Goal: Find specific page/section: Find specific page/section

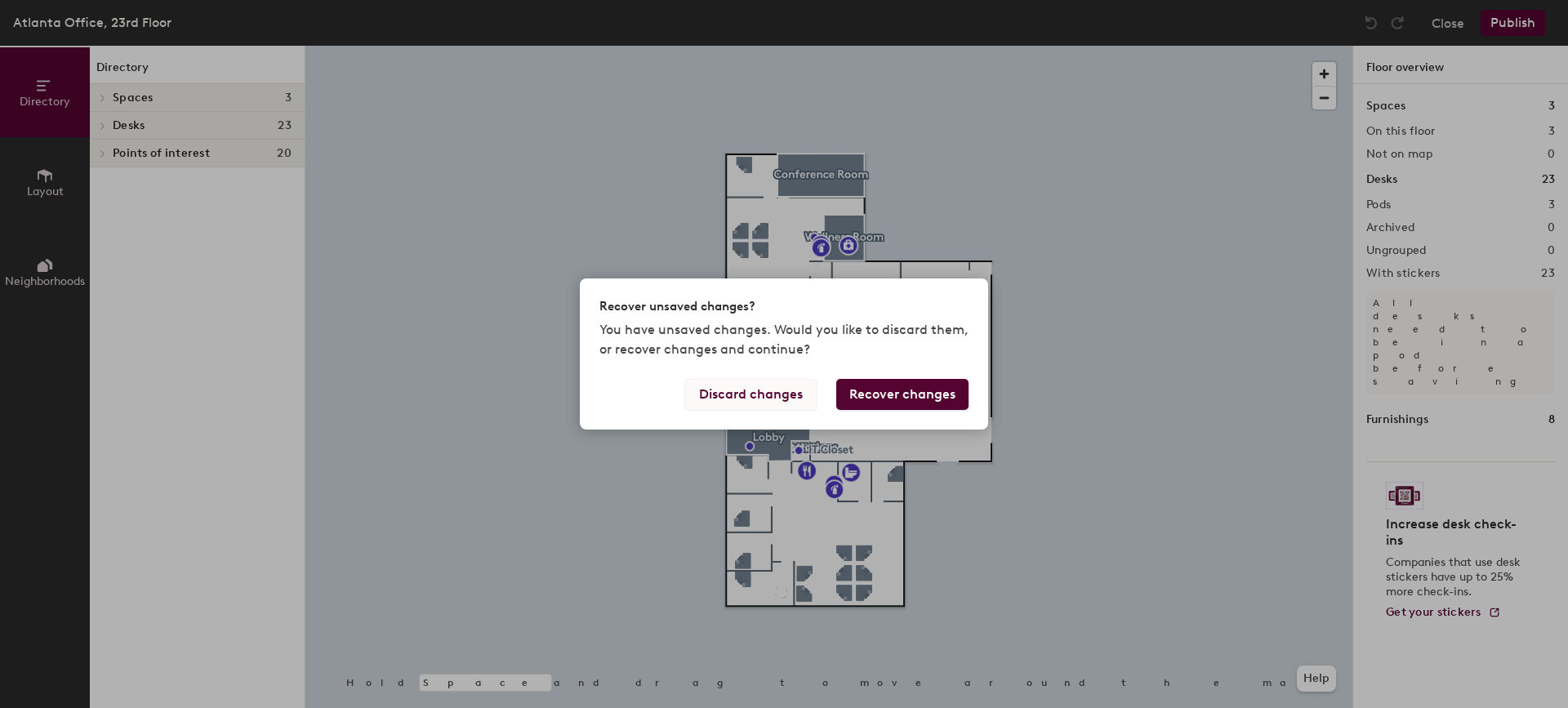
click at [769, 399] on button "Discard changes" at bounding box center [751, 395] width 132 height 31
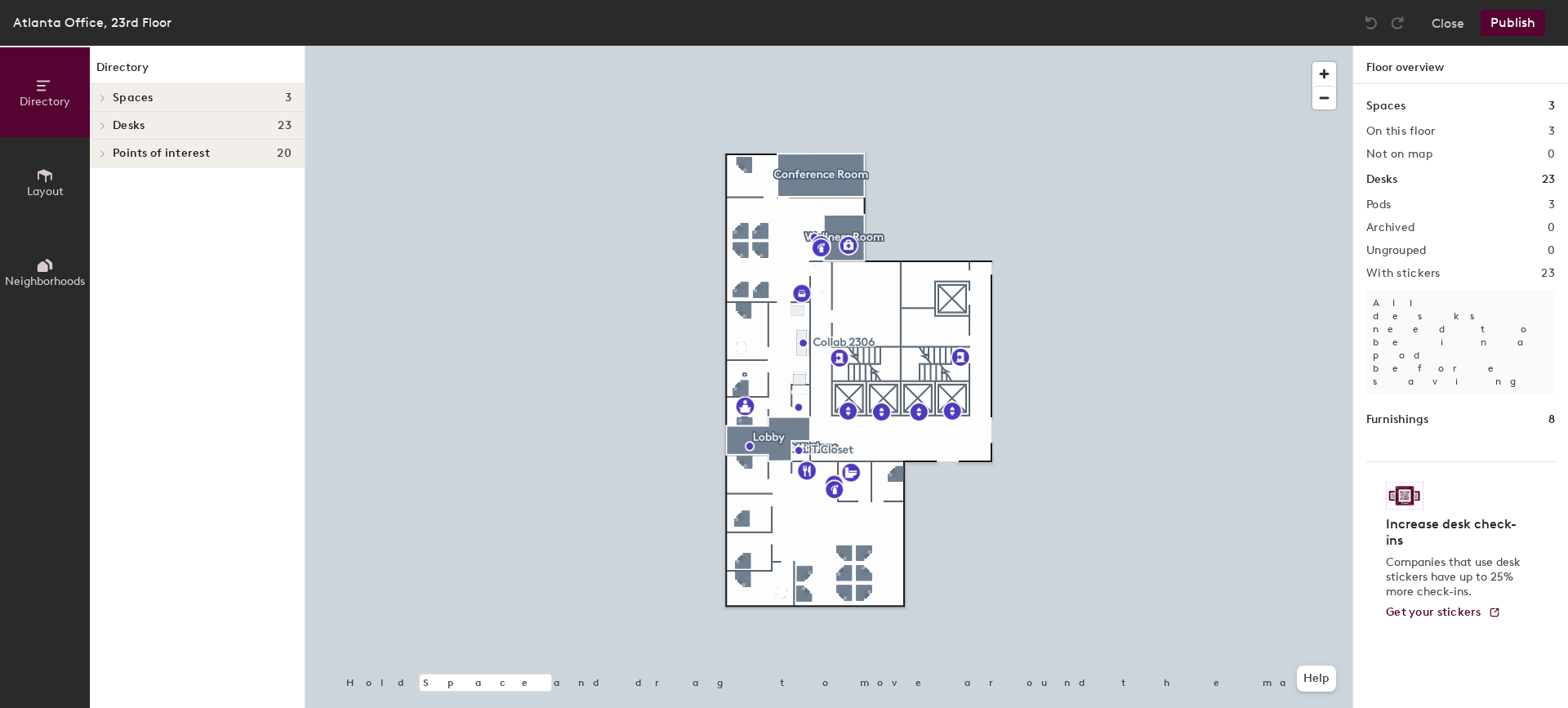
click at [1405, 261] on div "Spaces 3 On this floor 3 Not on map 0 Desks 23 Pods 3 Archived 0 Ungrouped 0 Wi…" at bounding box center [1460, 415] width 215 height 663
click at [1405, 273] on h2 "With stickers" at bounding box center [1404, 273] width 75 height 13
click at [147, 98] on span "Spaces" at bounding box center [134, 98] width 41 height 13
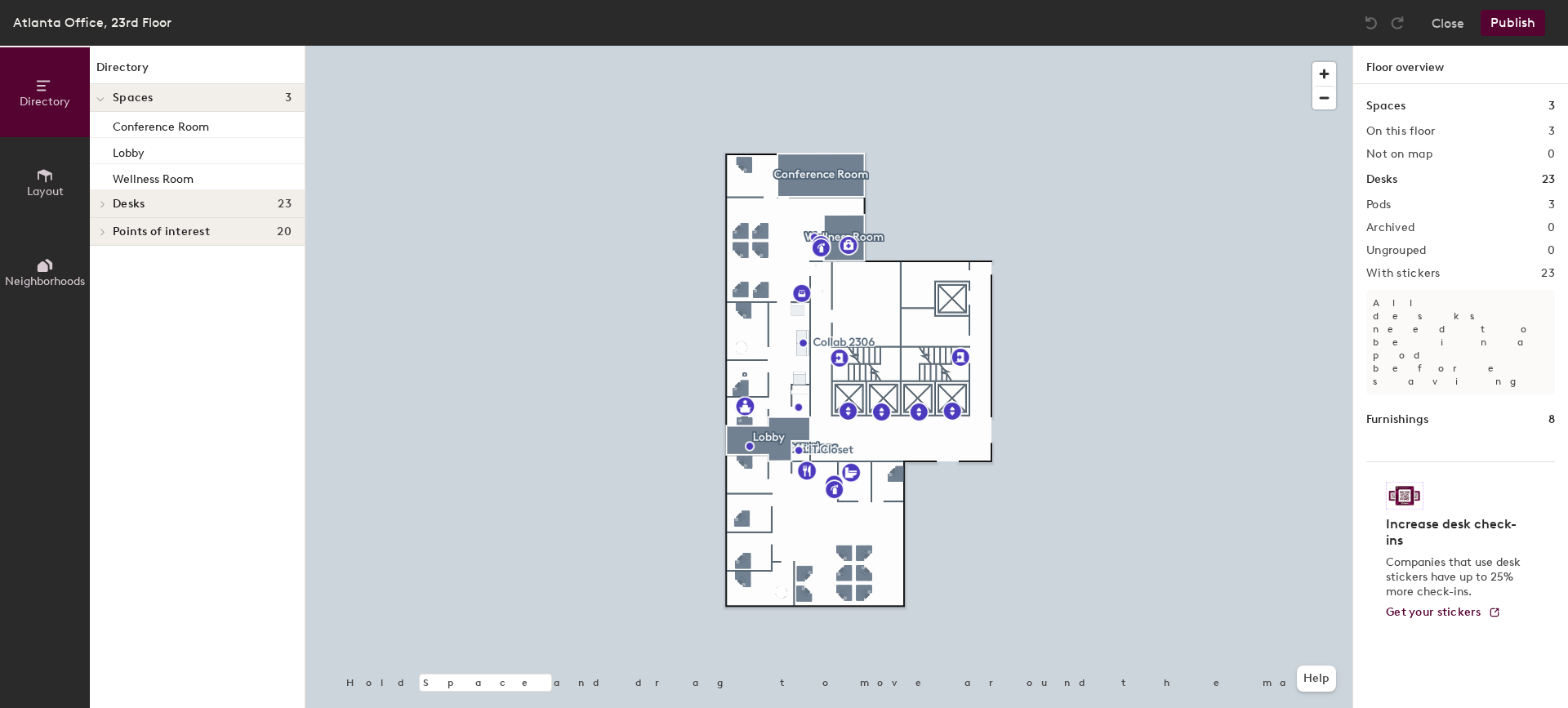
click at [147, 98] on span "Spaces" at bounding box center [134, 98] width 41 height 13
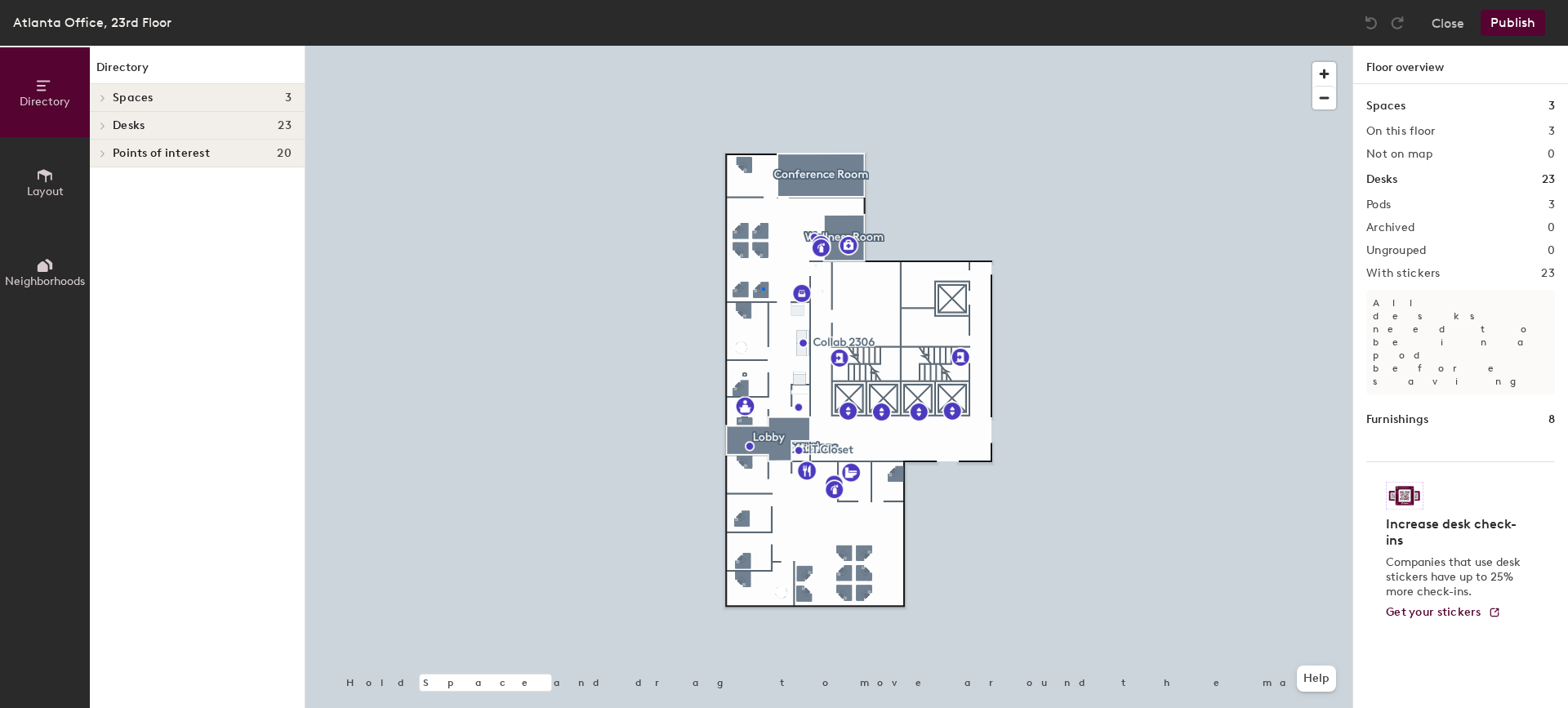
click at [763, 45] on div at bounding box center [829, 45] width 1047 height 0
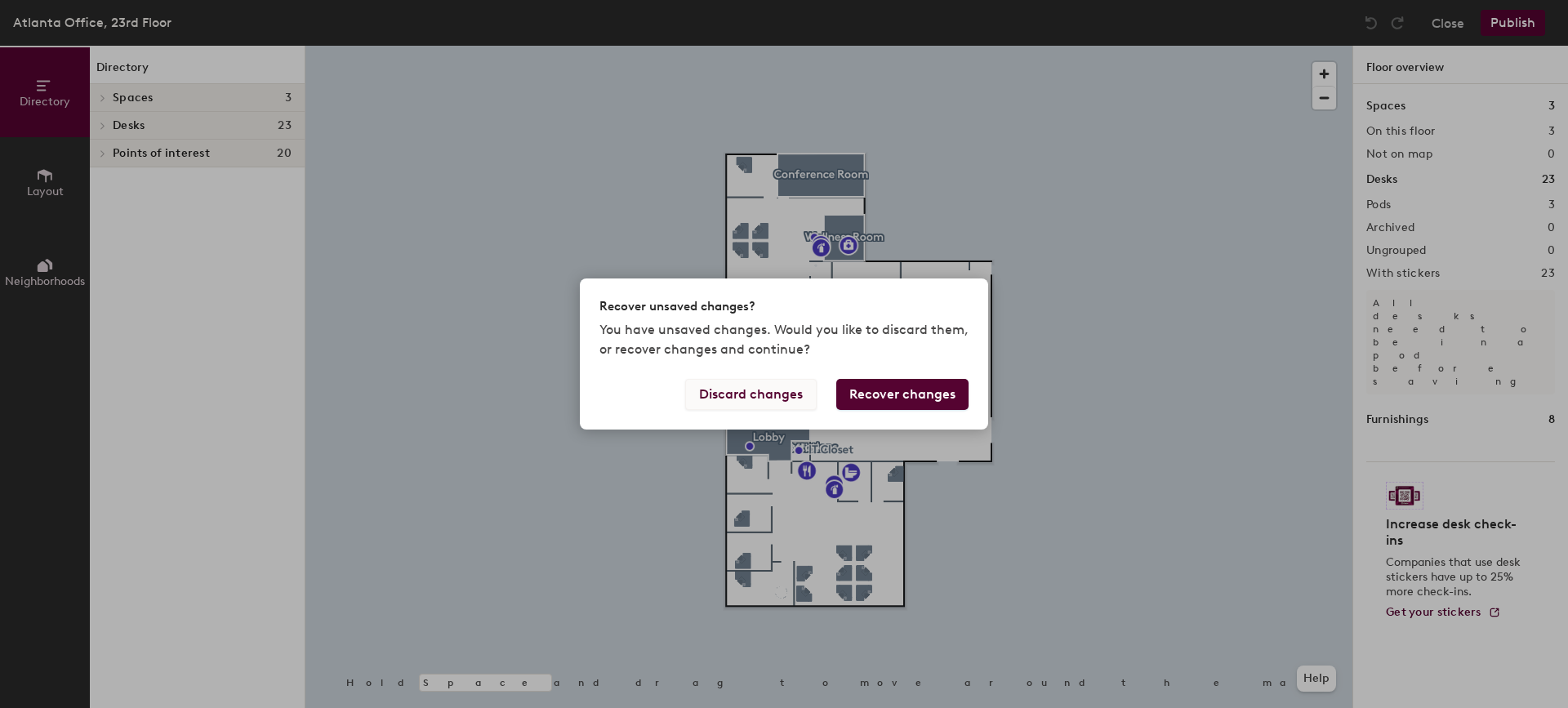
click at [757, 390] on button "Discard changes" at bounding box center [751, 395] width 132 height 31
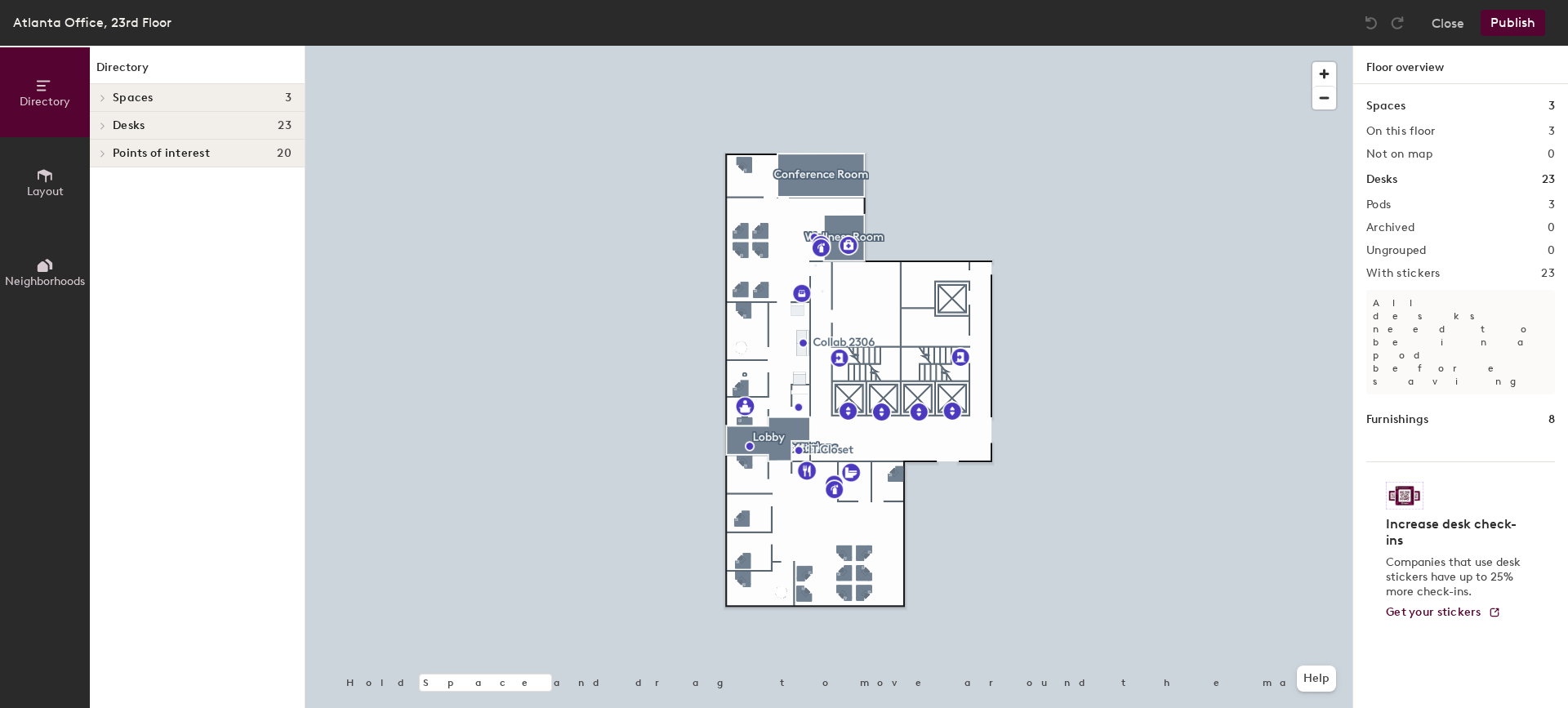
click at [47, 203] on button "Layout" at bounding box center [45, 181] width 90 height 90
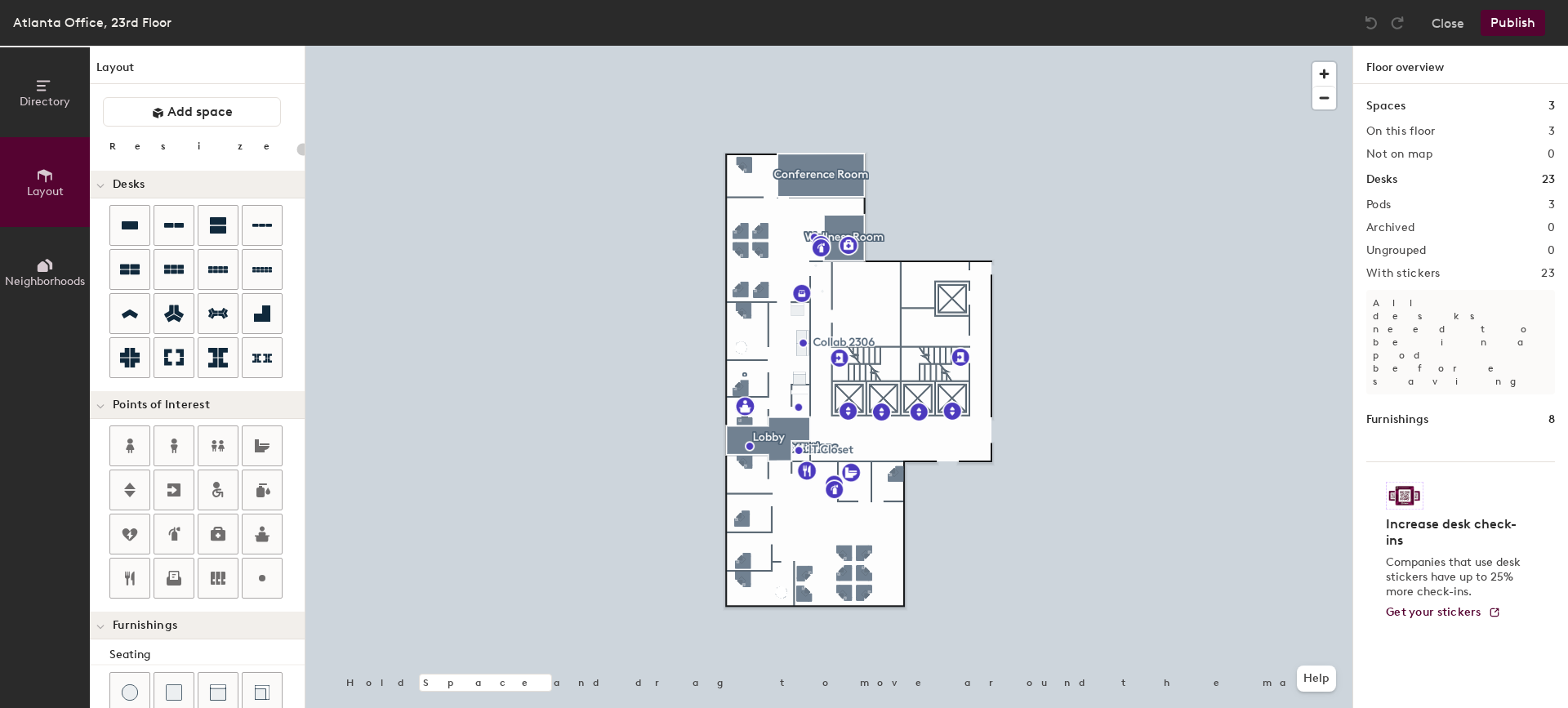
click at [43, 284] on span "Neighborhoods" at bounding box center [45, 281] width 80 height 14
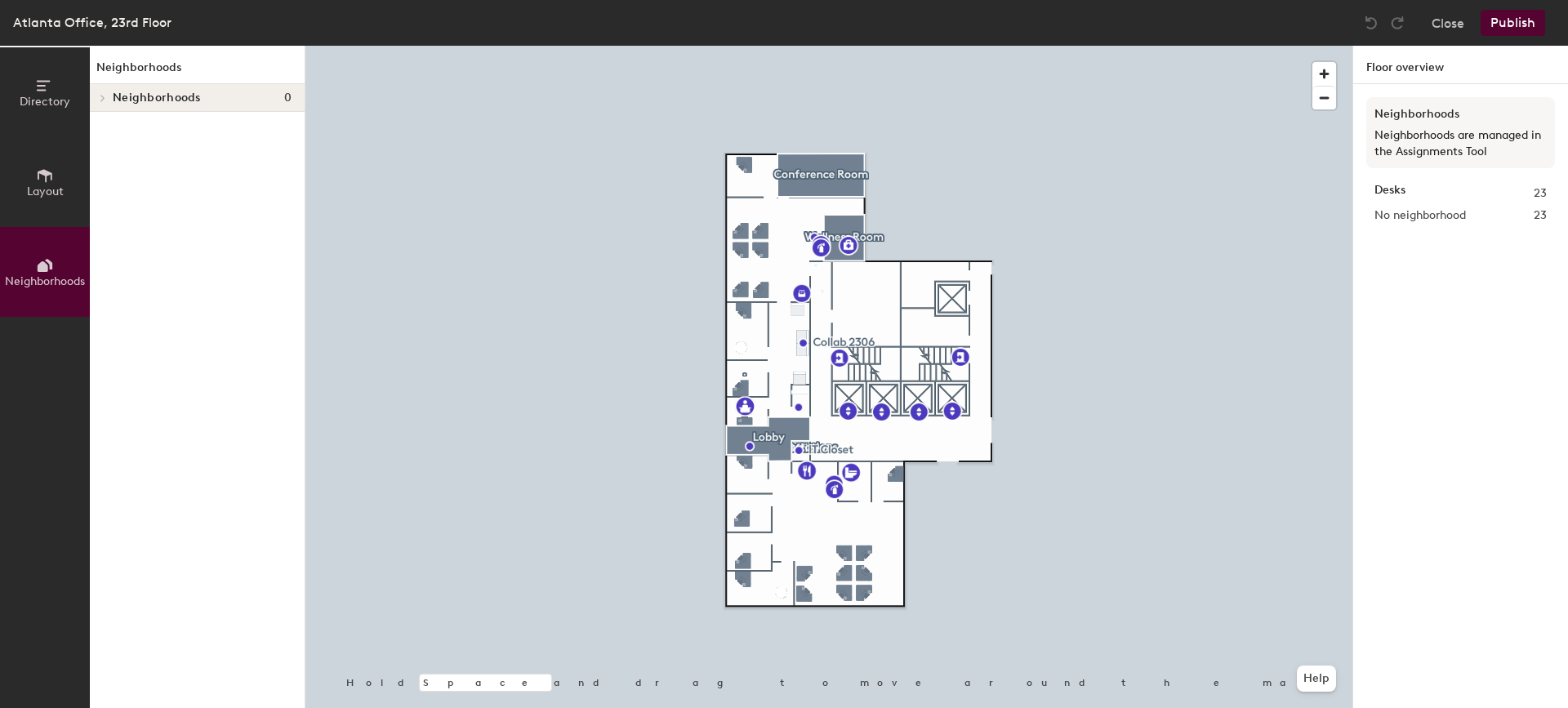
click at [39, 100] on span "Directory" at bounding box center [45, 102] width 51 height 14
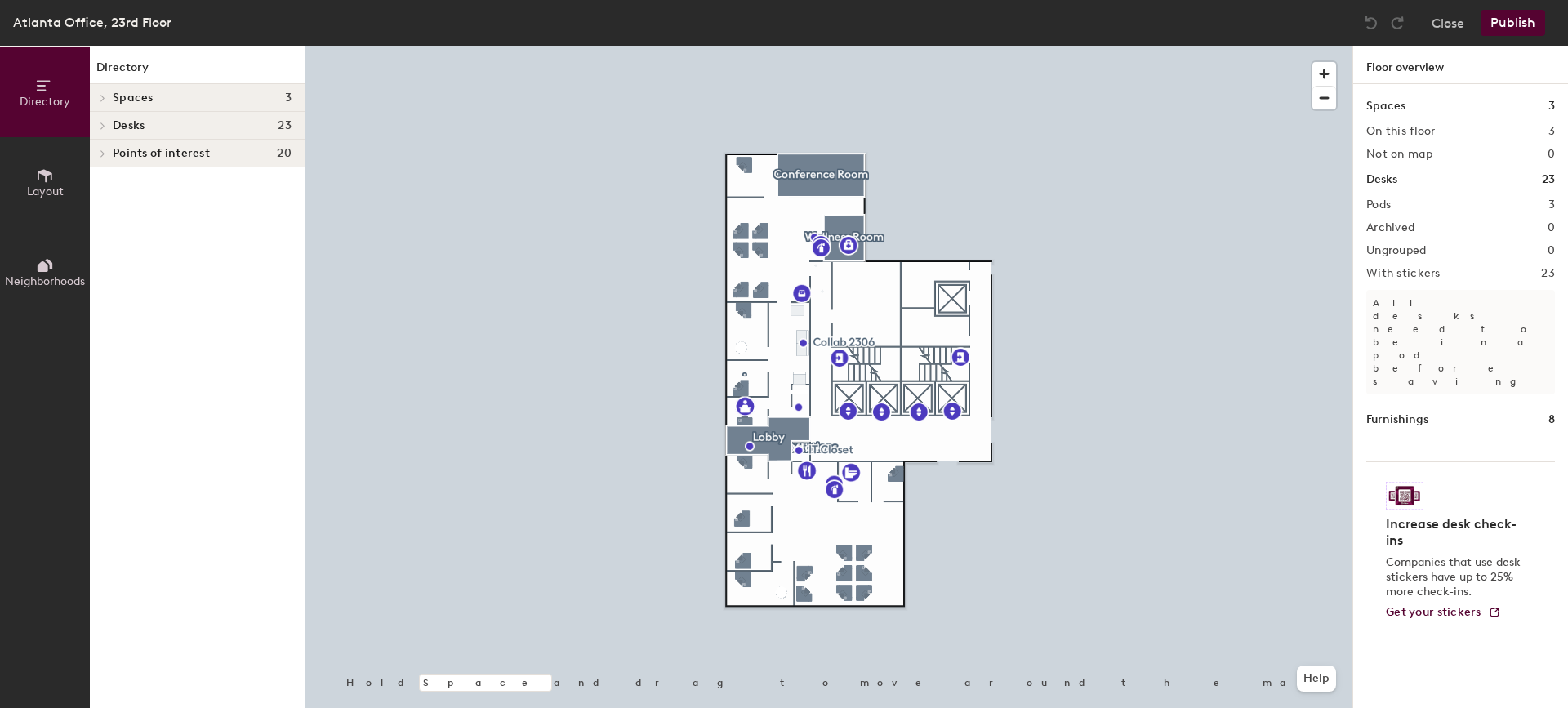
click at [1470, 192] on div "Spaces 3 On this floor 3 Not on map 0 Desks 23 Pods 3 Archived 0 Ungrouped 0 Wi…" at bounding box center [1460, 415] width 215 height 663
click at [1404, 186] on div "Desks 23" at bounding box center [1461, 179] width 188 height 18
click at [1399, 482] on img at bounding box center [1405, 496] width 38 height 27
click at [1420, 605] on span "Get your stickers" at bounding box center [1434, 612] width 96 height 14
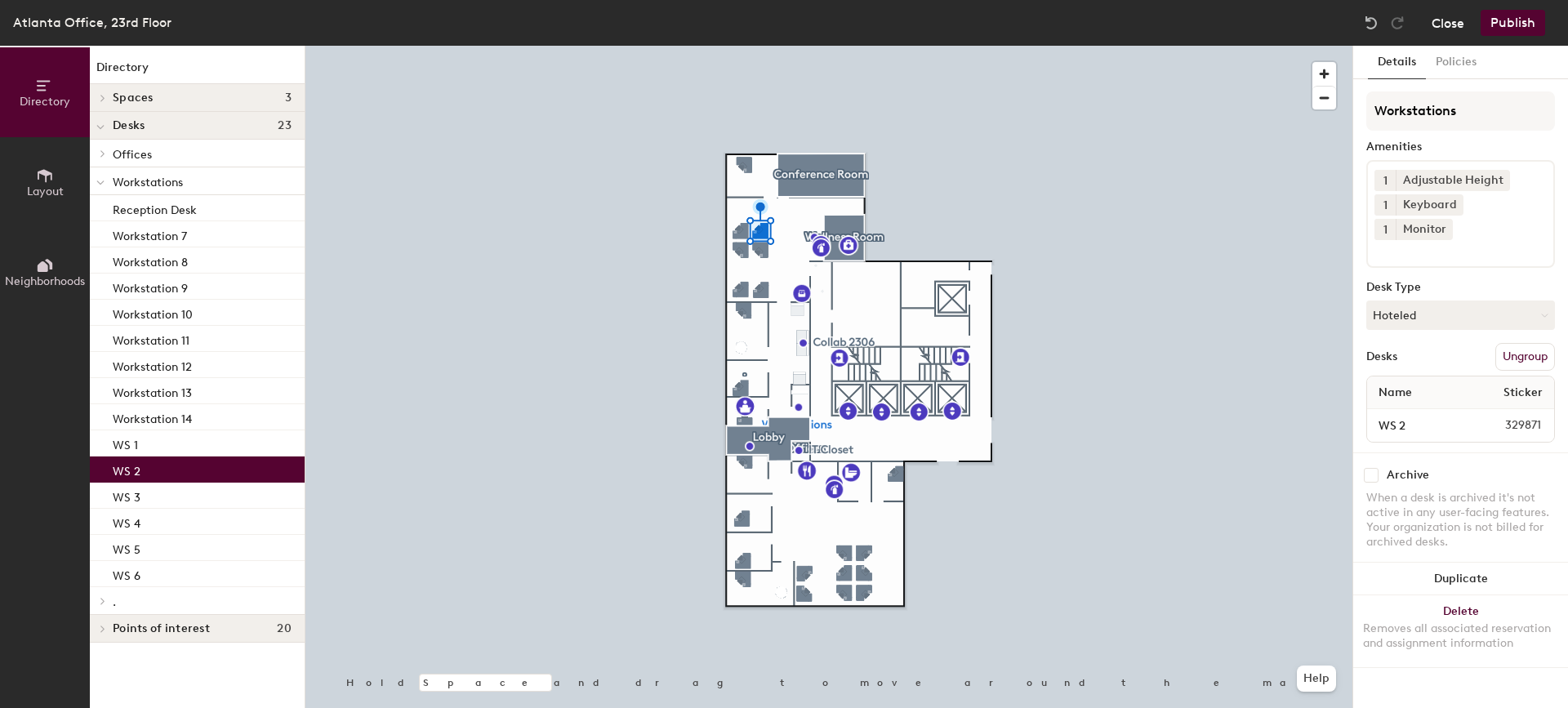
click at [1443, 28] on button "Close" at bounding box center [1448, 22] width 33 height 27
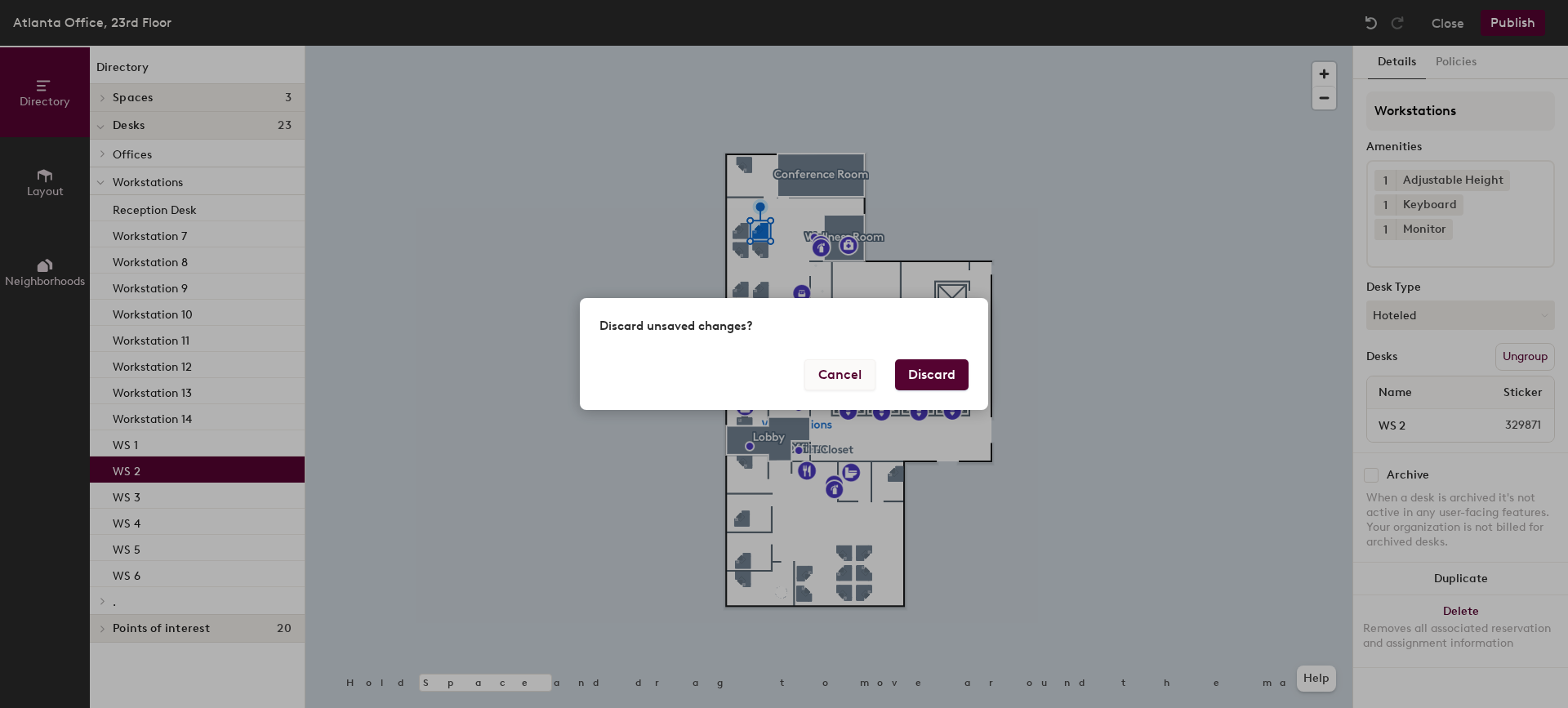
click at [836, 378] on button "Cancel" at bounding box center [839, 375] width 71 height 31
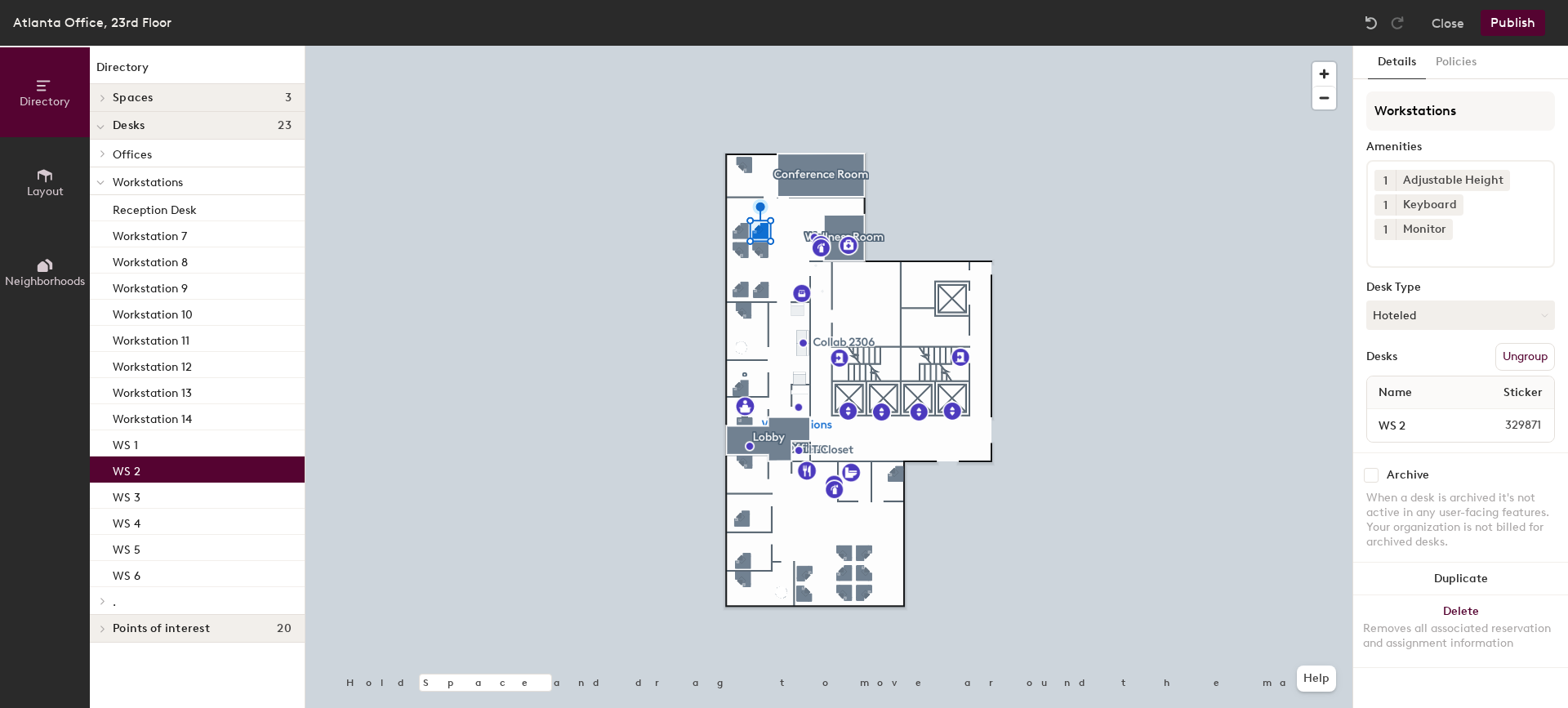
click at [51, 186] on span "Layout" at bounding box center [45, 192] width 37 height 14
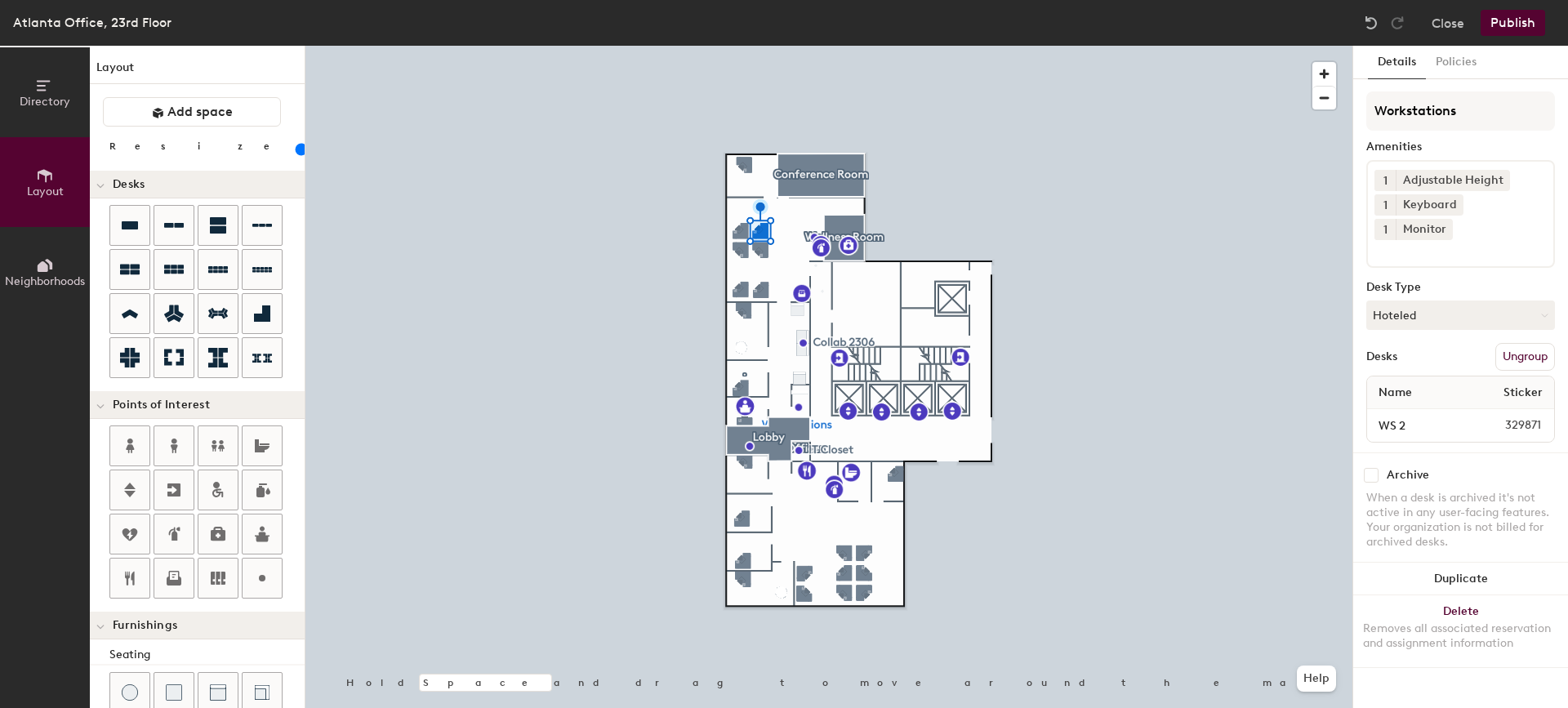
click at [54, 67] on button "Directory" at bounding box center [45, 92] width 90 height 90
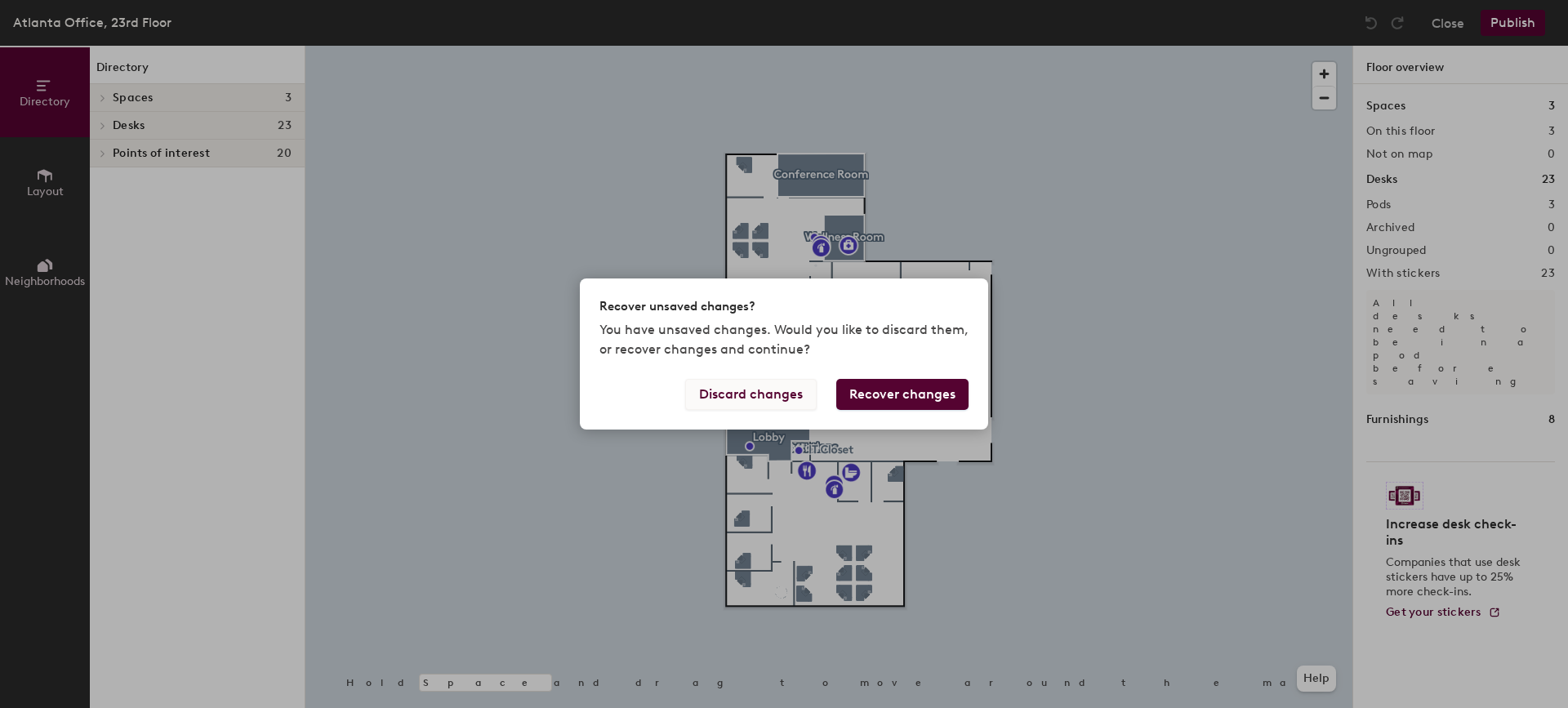
click at [753, 394] on button "Discard changes" at bounding box center [751, 395] width 132 height 31
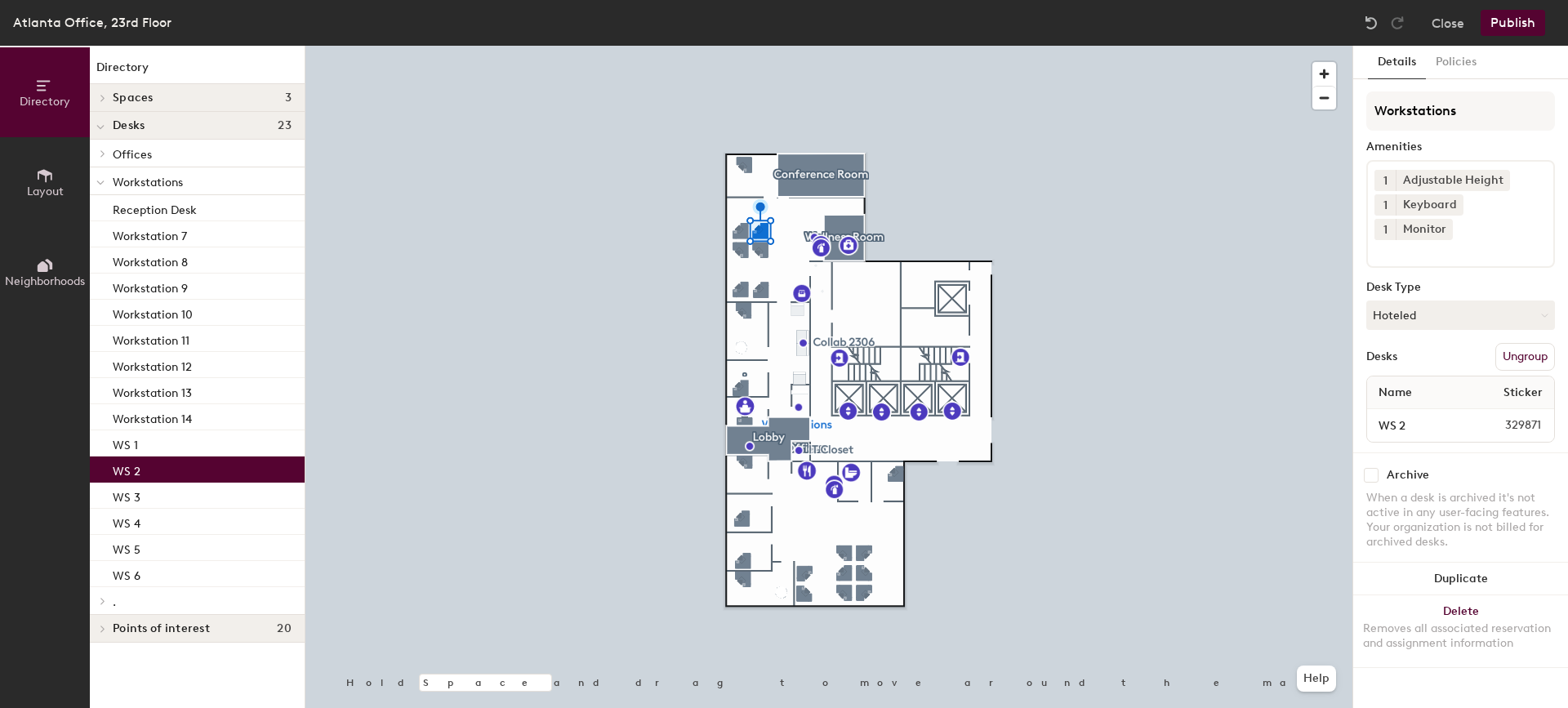
click at [110, 152] on div at bounding box center [102, 154] width 18 height 9
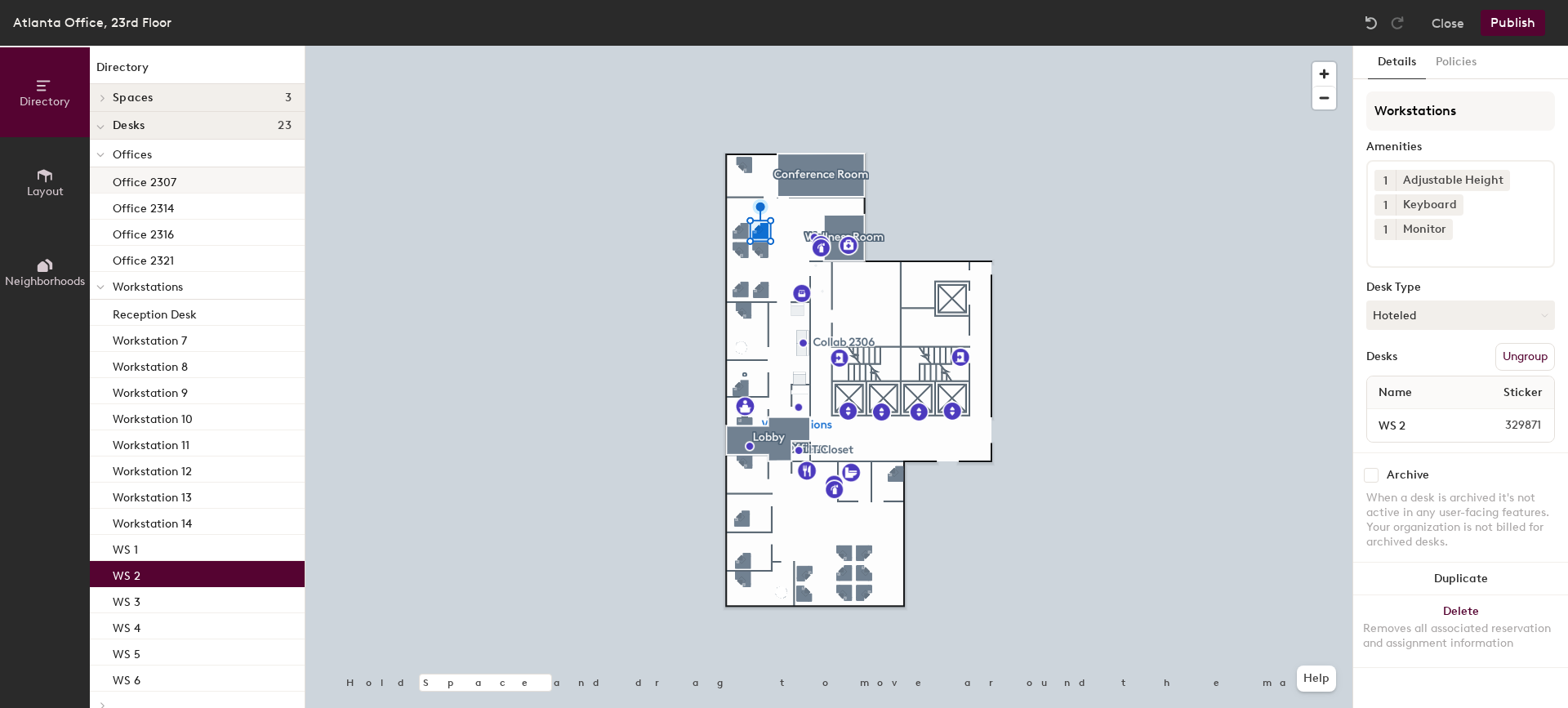
click at [133, 177] on p "Office 2307" at bounding box center [145, 180] width 63 height 19
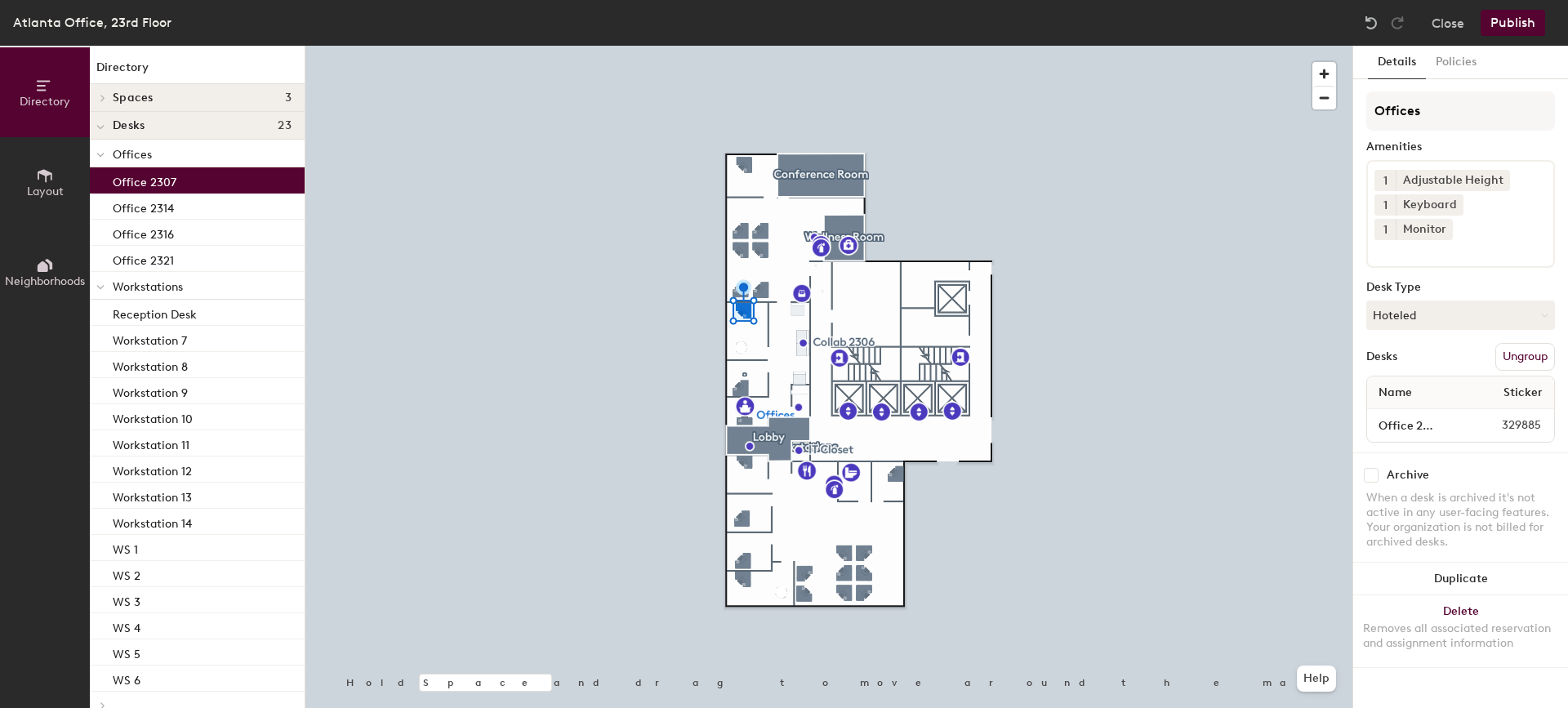
click at [1513, 416] on span "329885" at bounding box center [1506, 425] width 88 height 18
click at [202, 172] on div "Office 2307" at bounding box center [197, 181] width 215 height 27
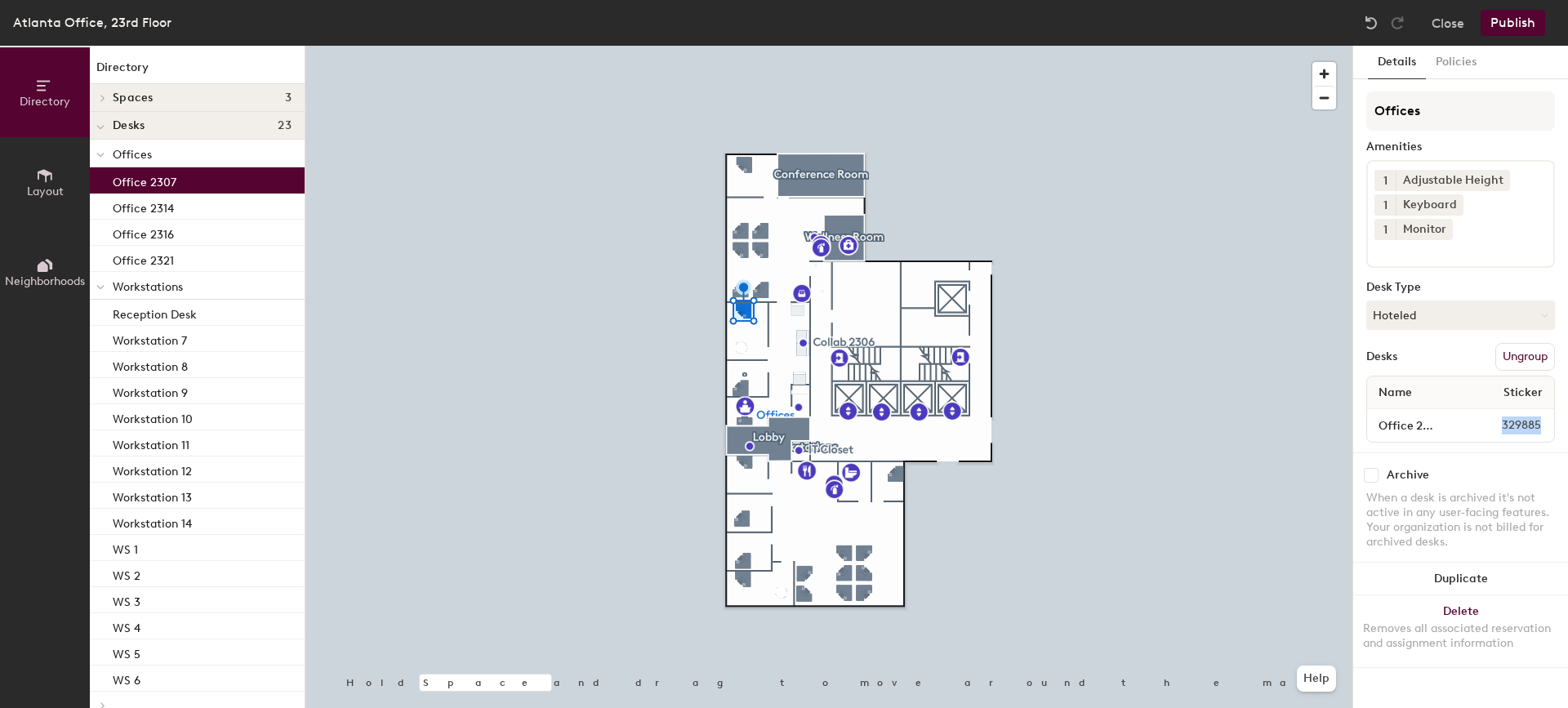
click at [1248, 45] on div at bounding box center [829, 45] width 1047 height 0
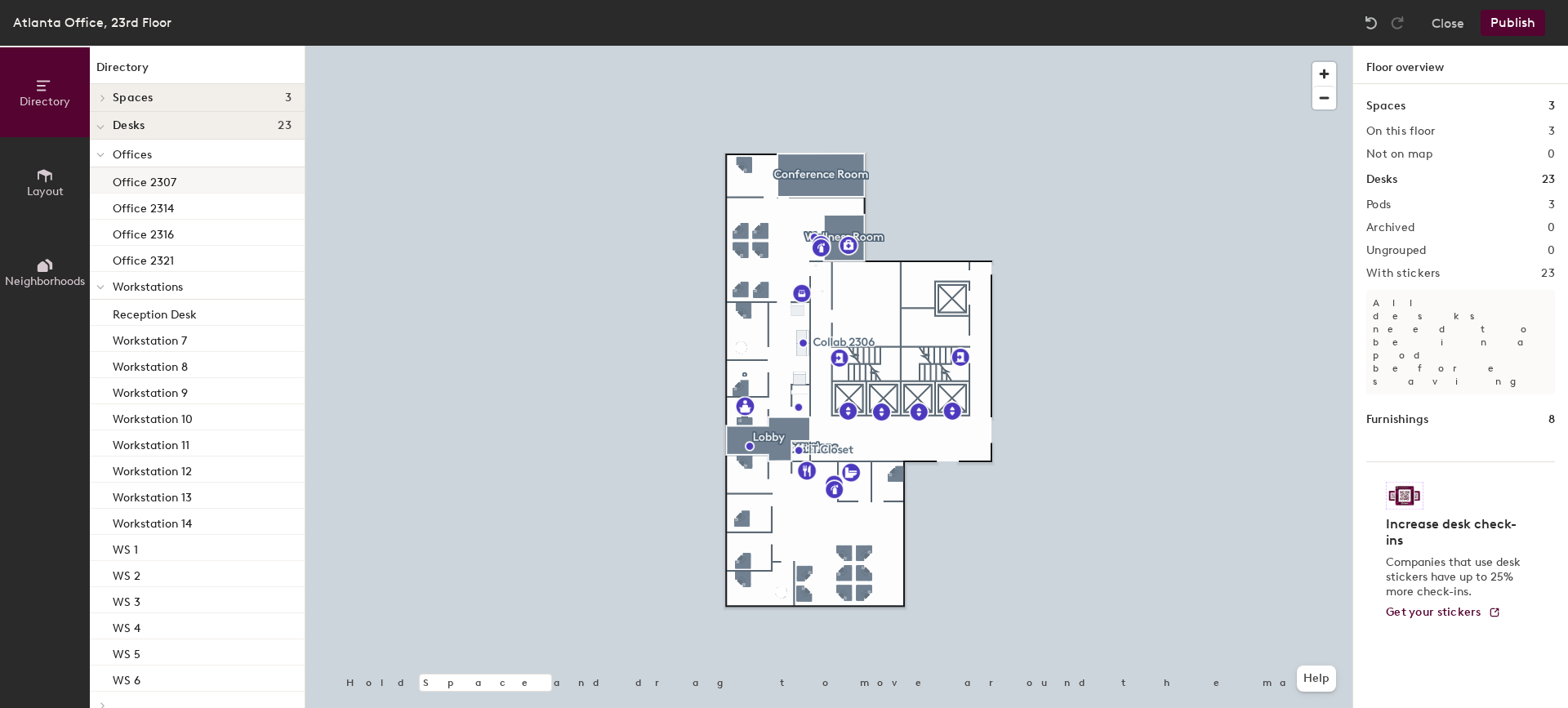
click at [176, 178] on div "Office 2307" at bounding box center [197, 181] width 215 height 27
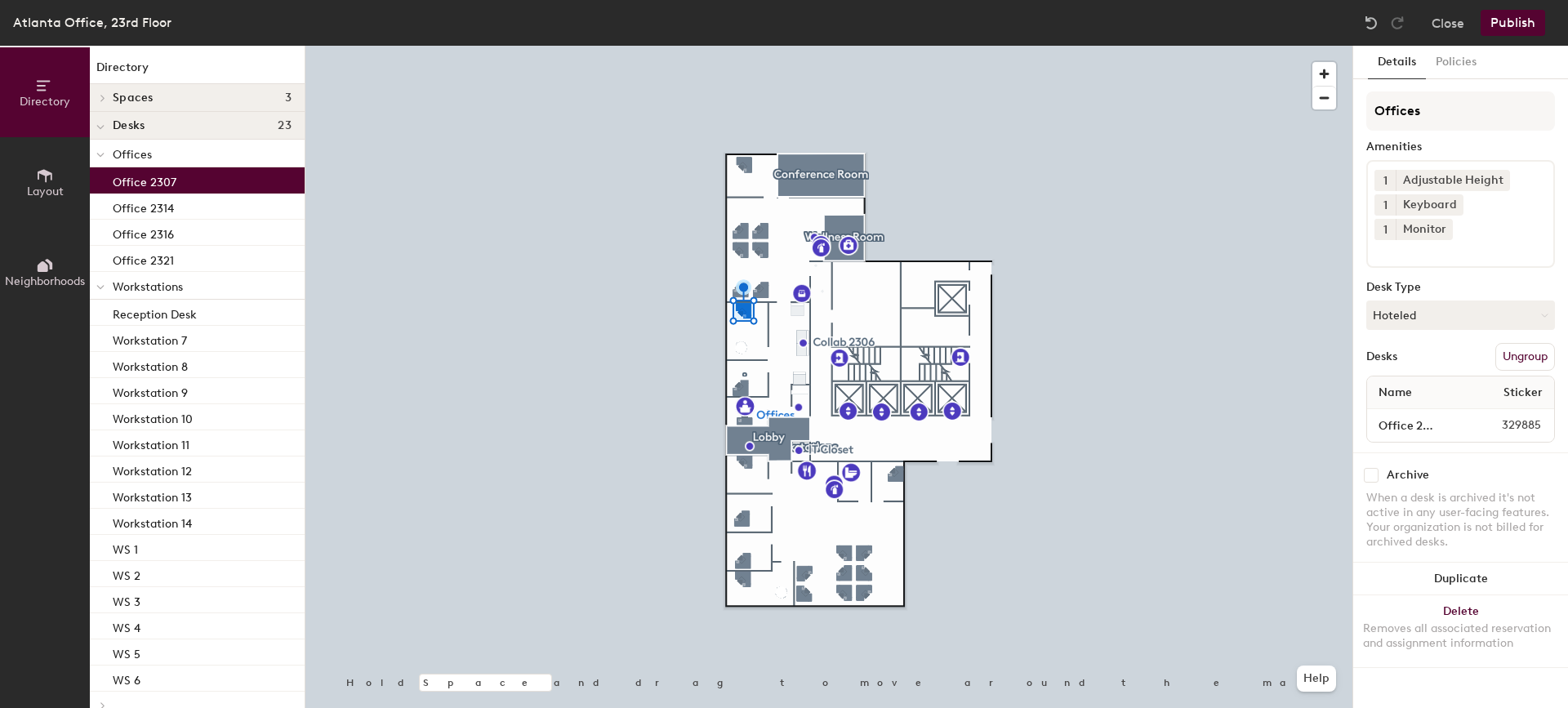
click at [1525, 416] on span "329885" at bounding box center [1506, 425] width 88 height 18
click at [1523, 416] on span "329885" at bounding box center [1506, 425] width 88 height 18
drag, startPoint x: 1523, startPoint y: 402, endPoint x: 1516, endPoint y: 395, distance: 9.9
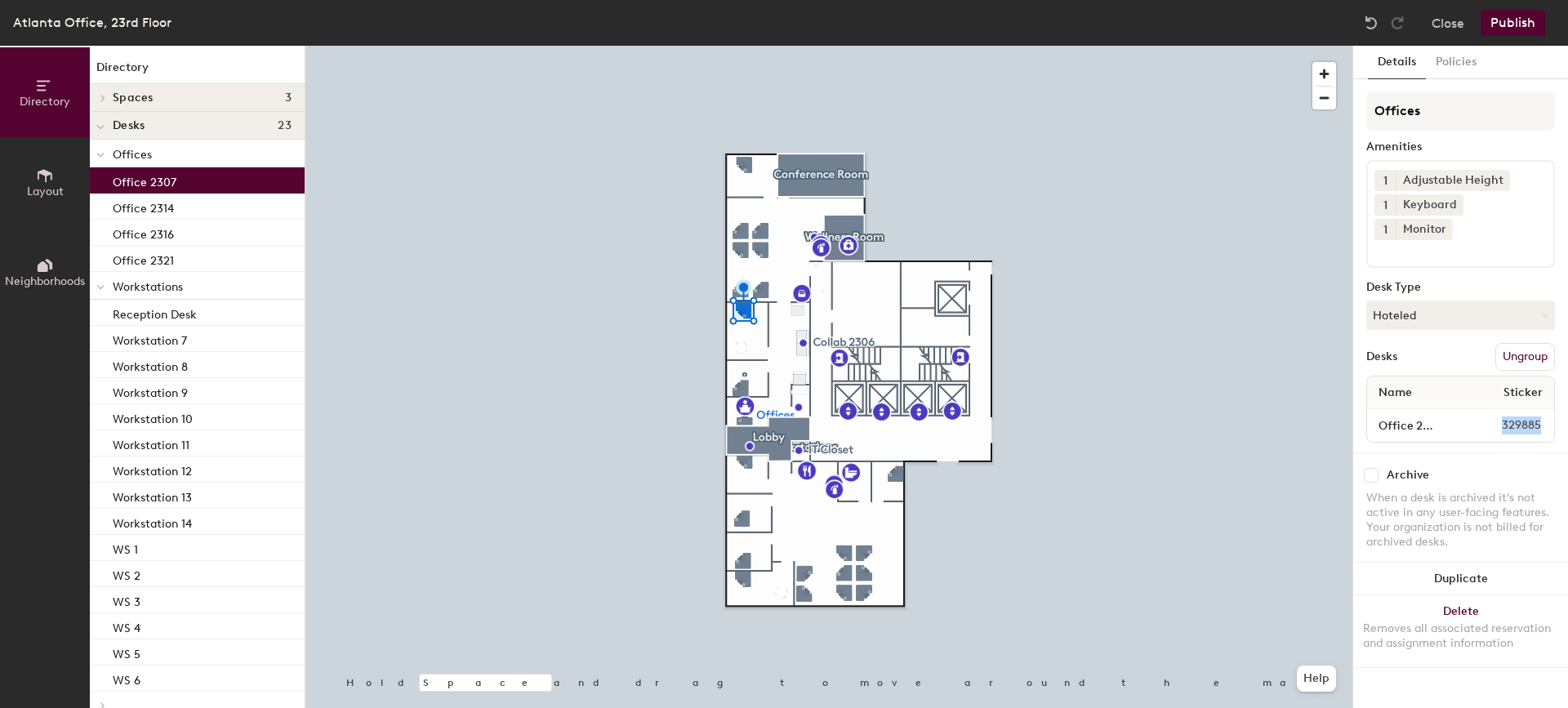
click at [1516, 416] on span "329885" at bounding box center [1506, 425] width 88 height 18
click at [1443, 60] on button "Policies" at bounding box center [1456, 62] width 61 height 33
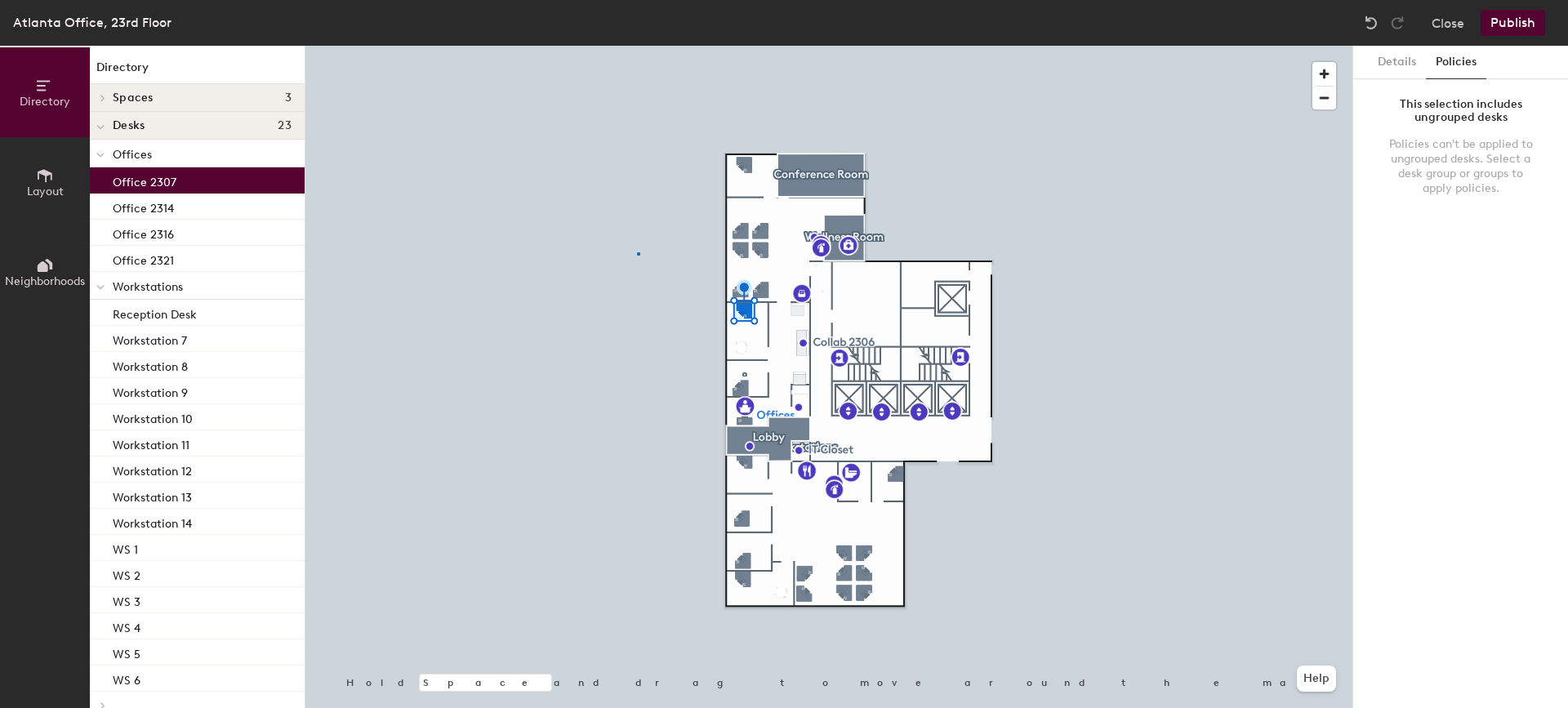
click at [637, 45] on div at bounding box center [829, 45] width 1047 height 0
